Goal: Information Seeking & Learning: Learn about a topic

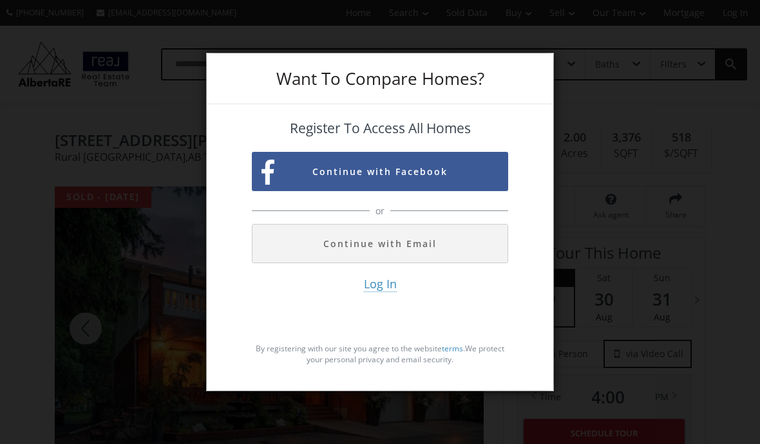
click at [673, 250] on div "Want To Compare Homes? Register To Access All Homes Continue with Facebook or C…" at bounding box center [380, 222] width 760 height 444
click at [643, 135] on div "Want To Compare Homes? Register To Access All Homes Continue with Facebook or C…" at bounding box center [380, 222] width 760 height 444
click at [471, 191] on button "Continue with Facebook" at bounding box center [380, 171] width 256 height 39
